Goal: Information Seeking & Learning: Learn about a topic

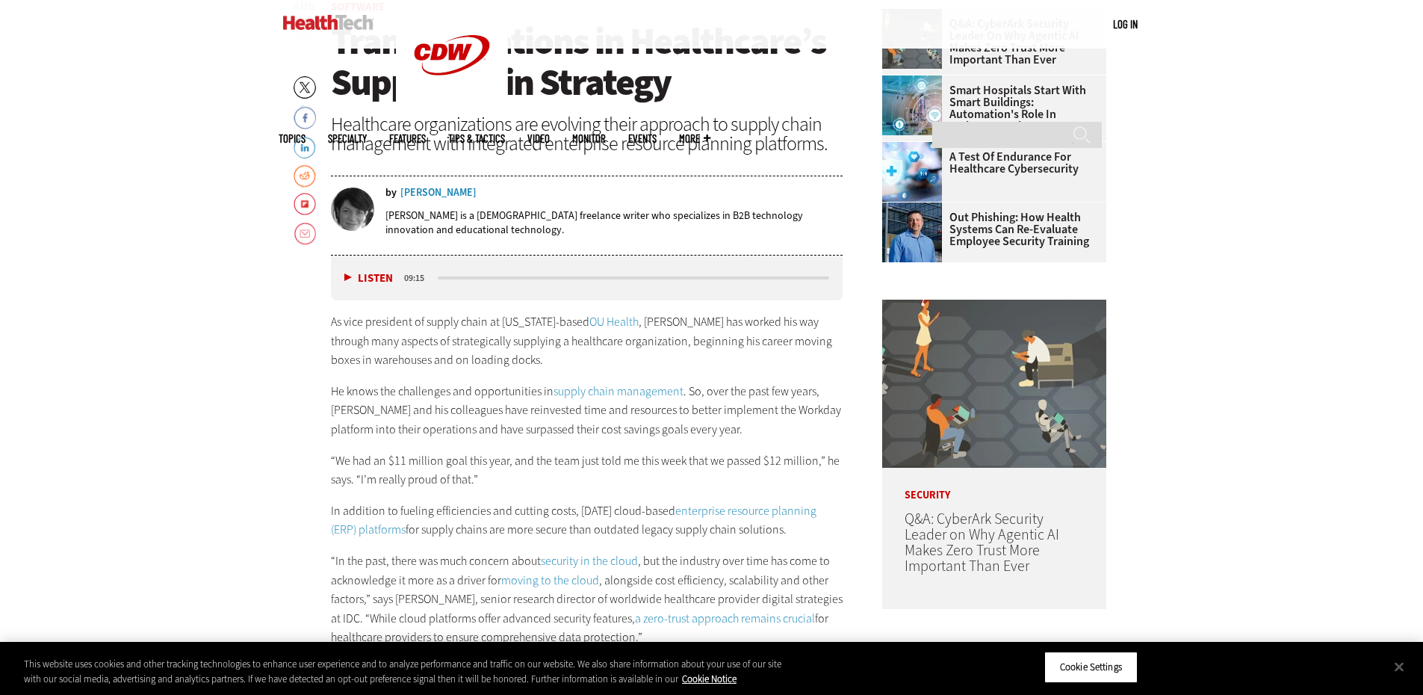
scroll to position [673, 0]
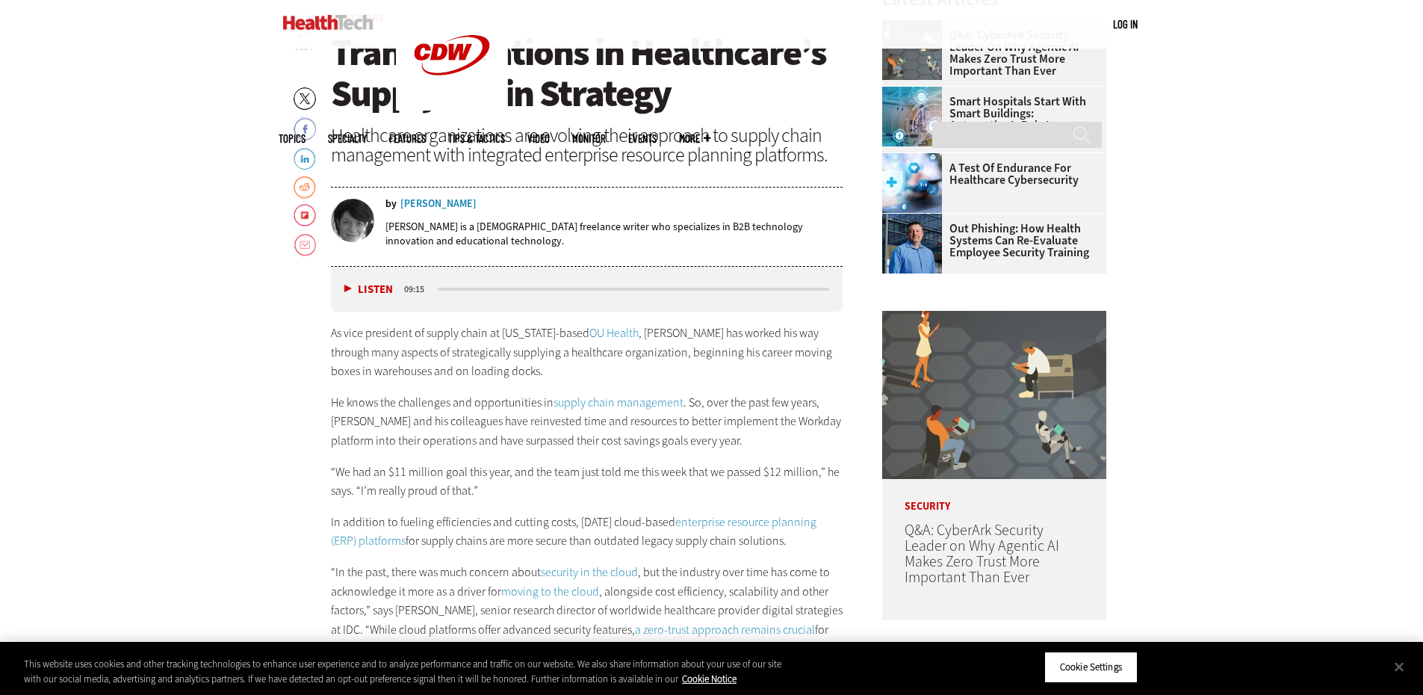
drag, startPoint x: 1429, startPoint y: 84, endPoint x: 1427, endPoint y: 171, distance: 86.7
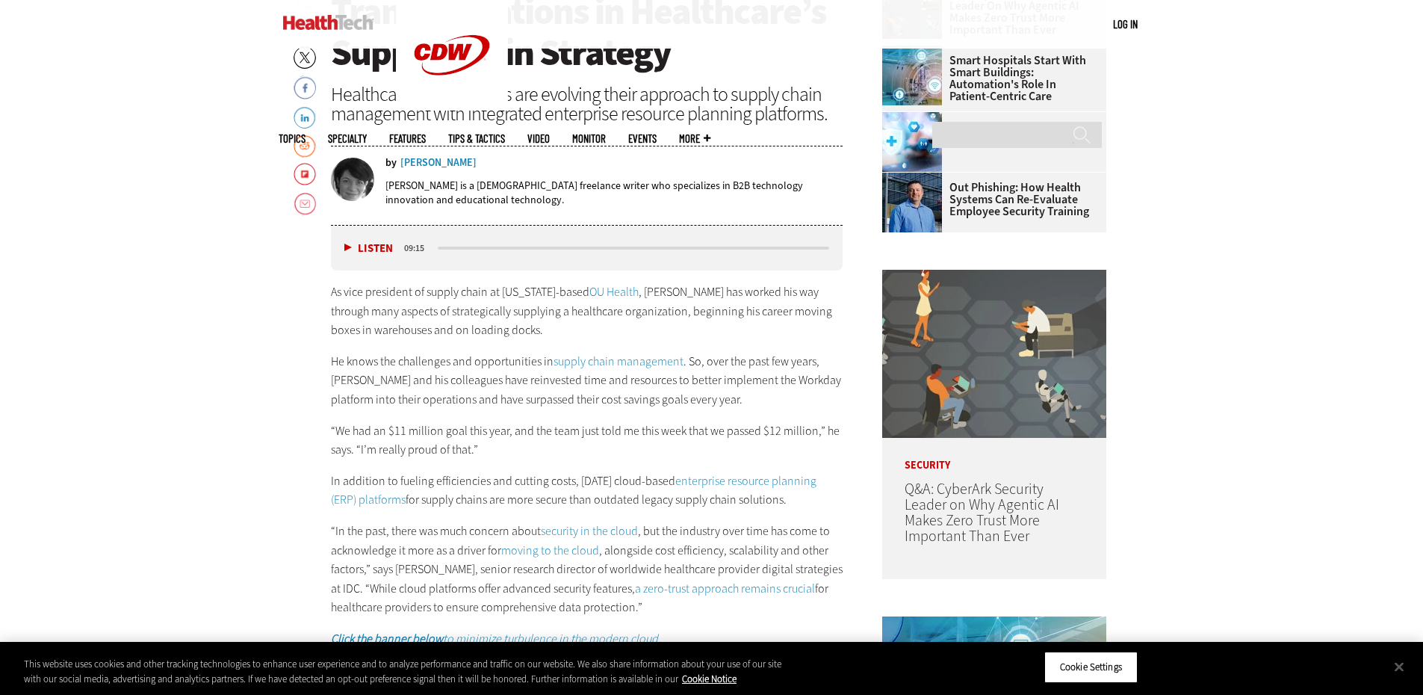
scroll to position [822, 0]
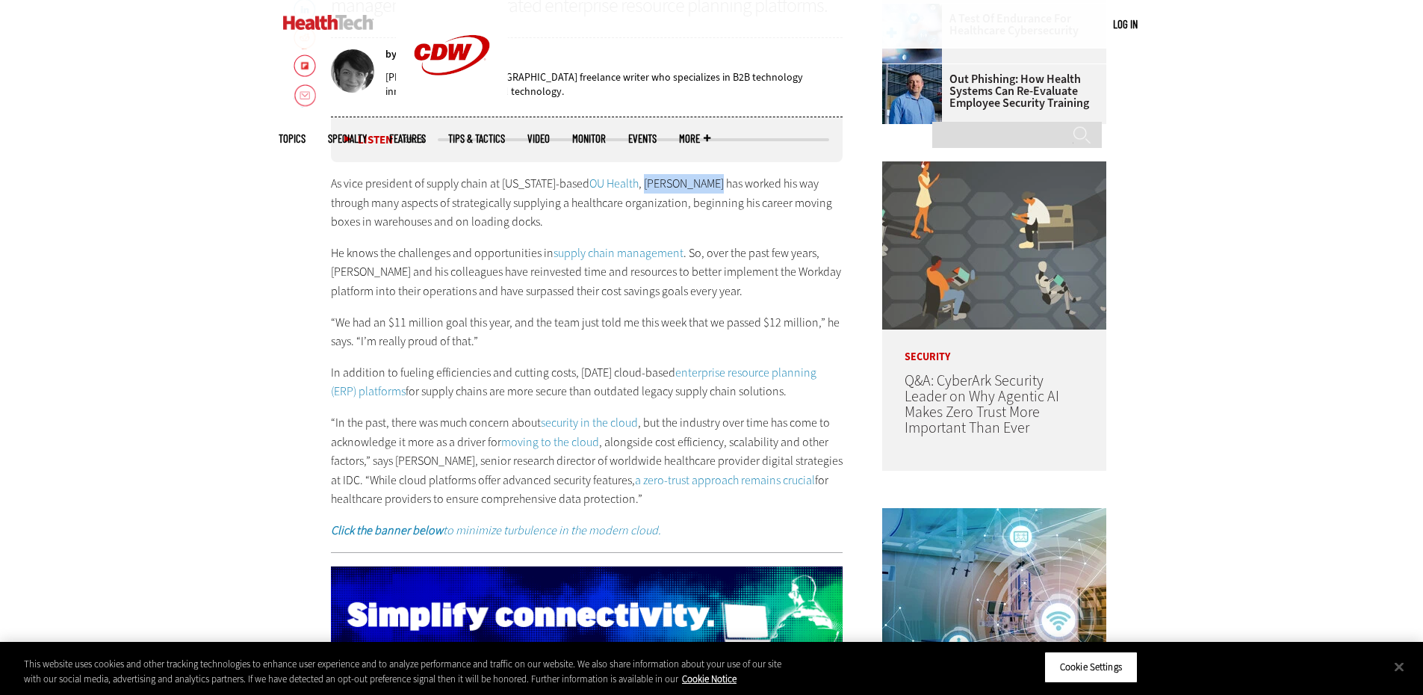
drag, startPoint x: 643, startPoint y: 184, endPoint x: 710, endPoint y: 184, distance: 67.2
click at [710, 184] on p "As vice president of supply chain at Oklahoma-based OU Health , Josh Bakelaar h…" at bounding box center [587, 203] width 512 height 58
copy p "Josh Bakelaar"
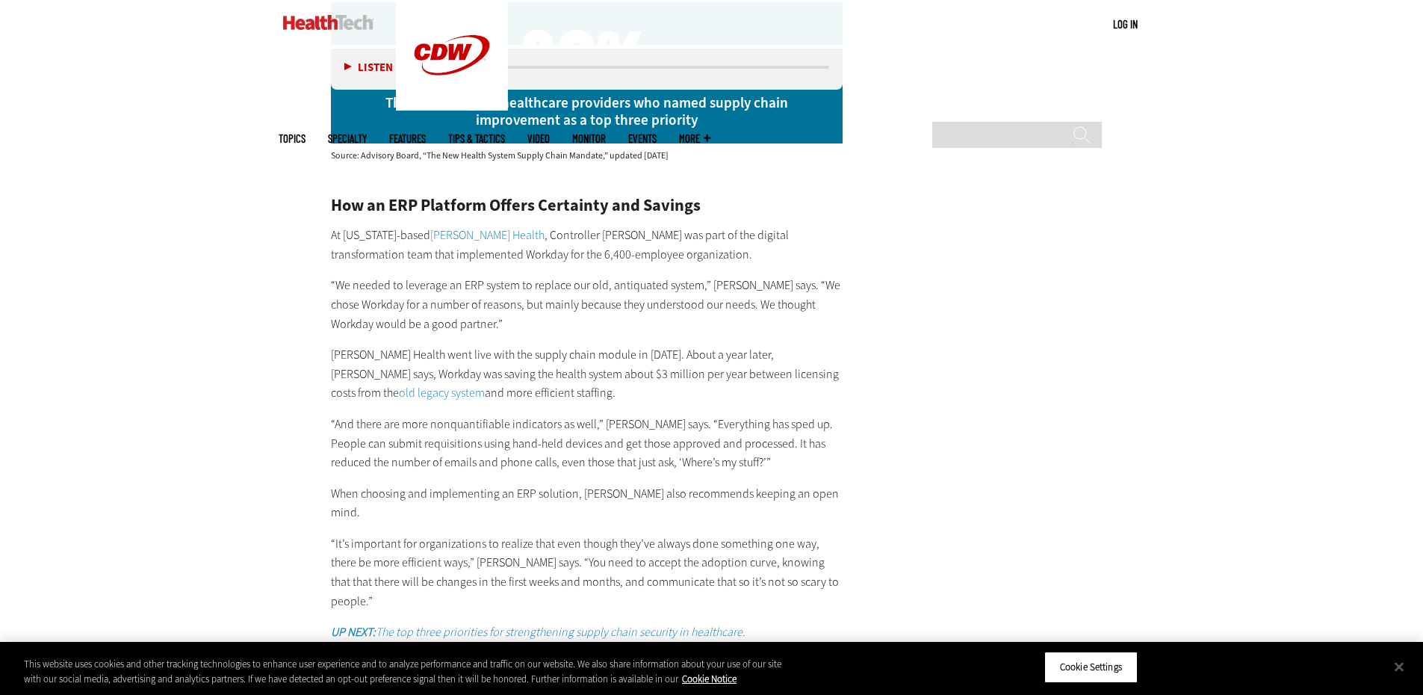
scroll to position [3063, 0]
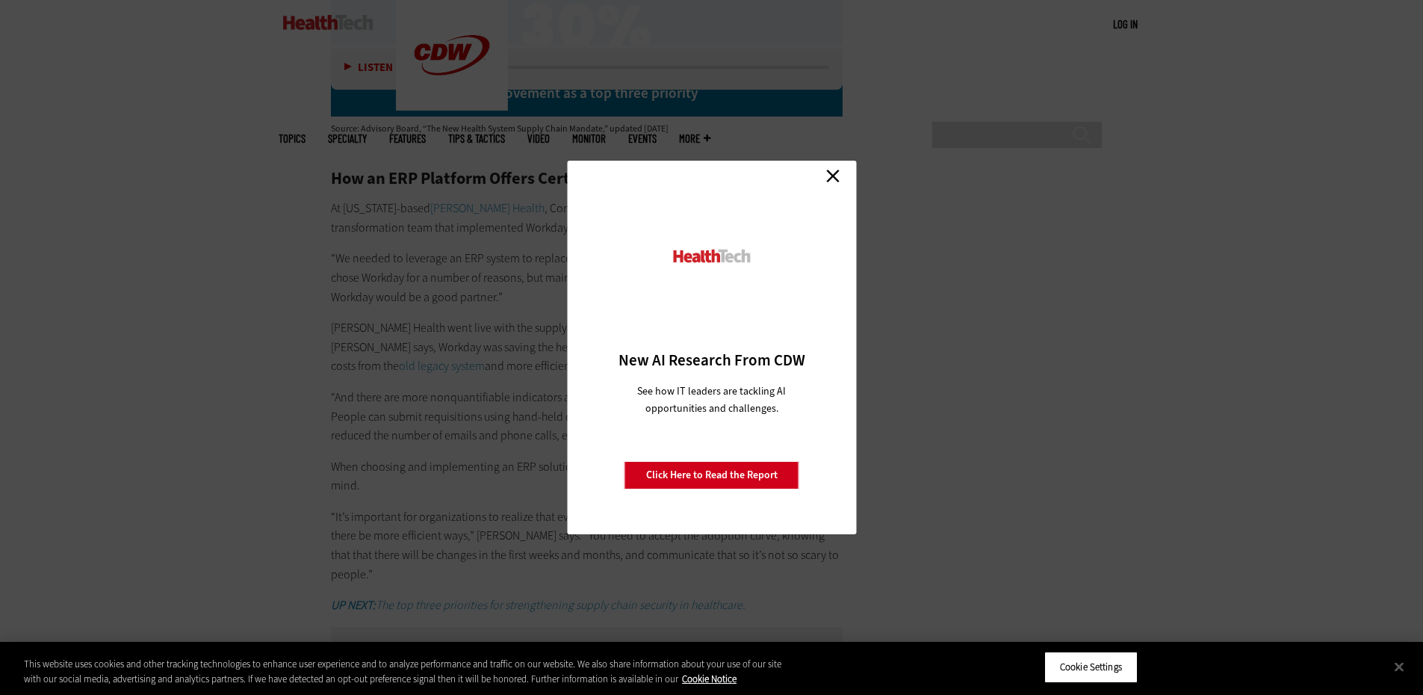
click at [834, 174] on link "Close" at bounding box center [833, 175] width 22 height 22
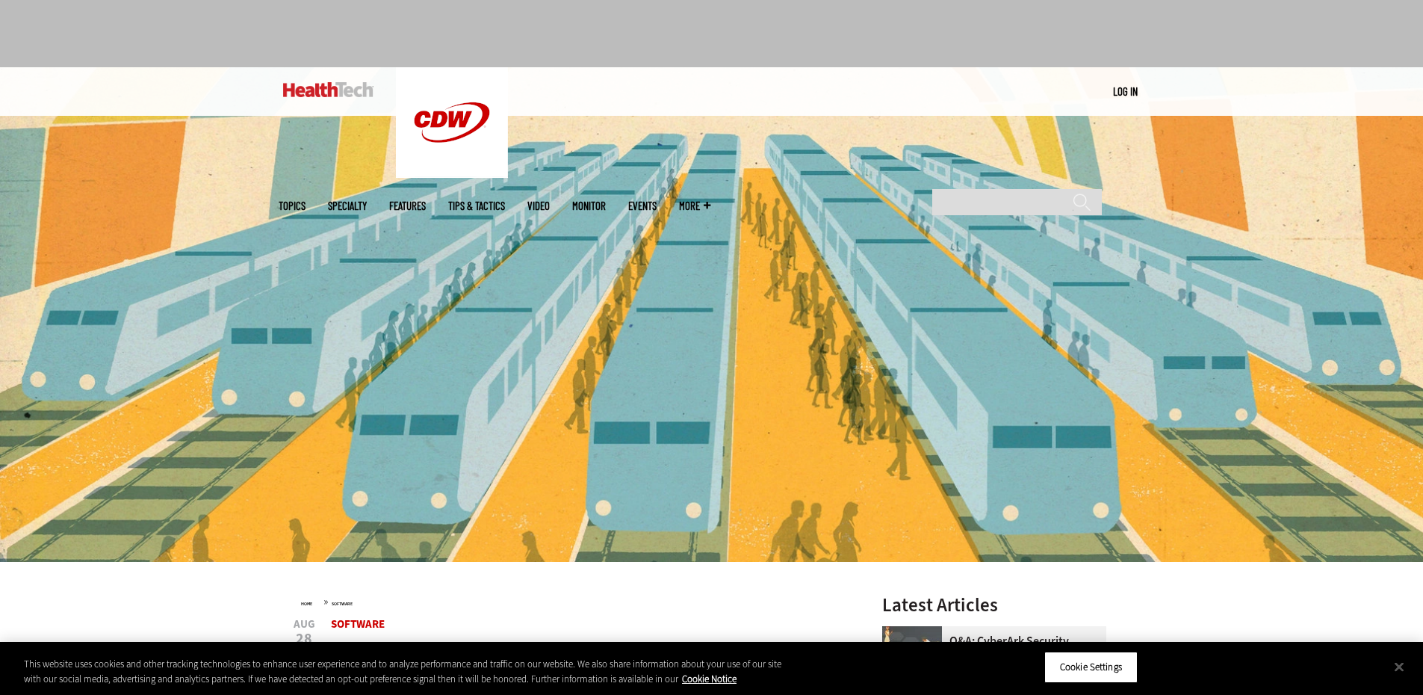
scroll to position [0, 0]
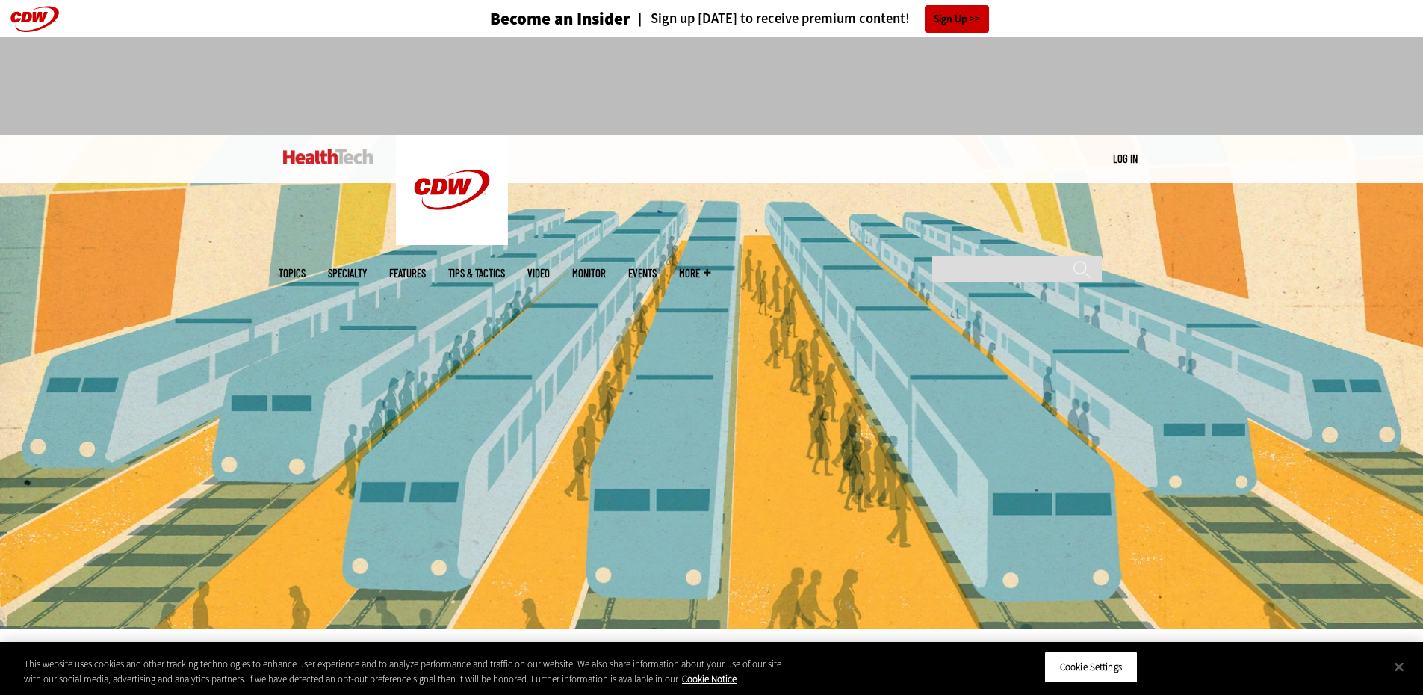
click at [304, 158] on img at bounding box center [328, 156] width 90 height 15
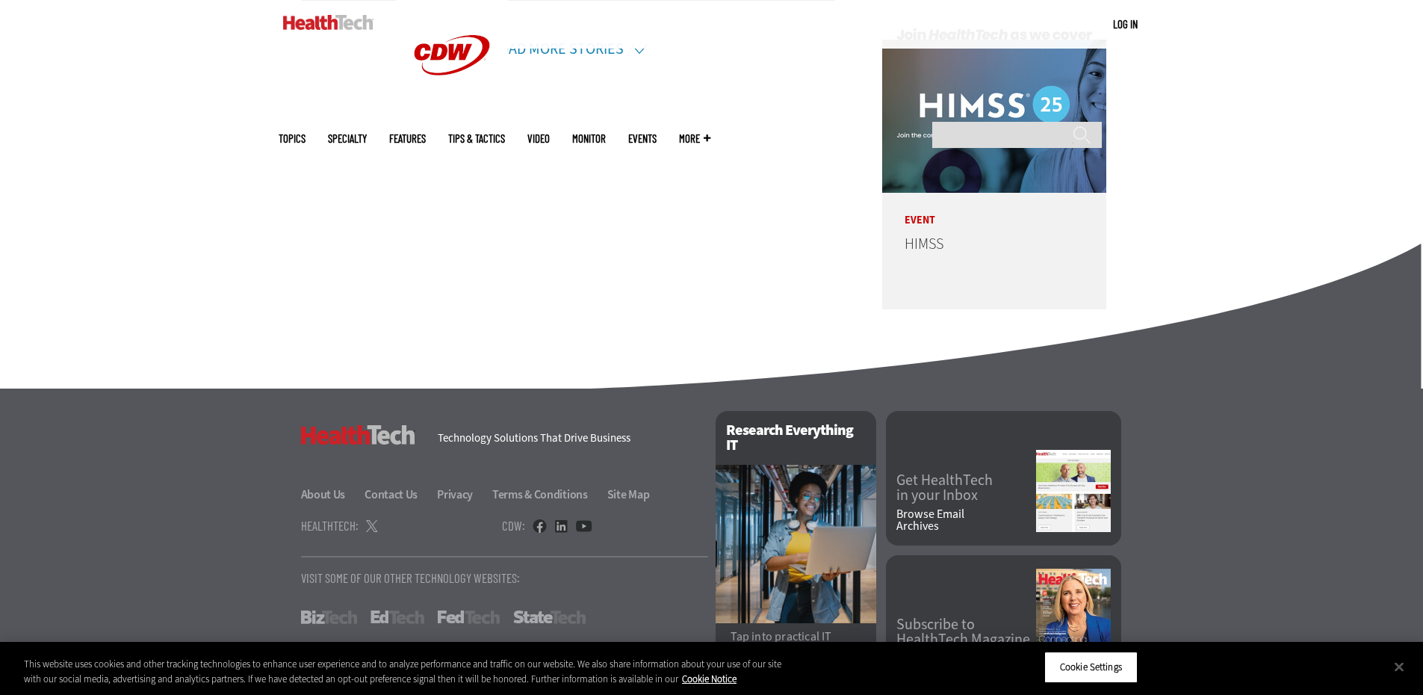
scroll to position [3768, 0]
